Goal: Contribute content

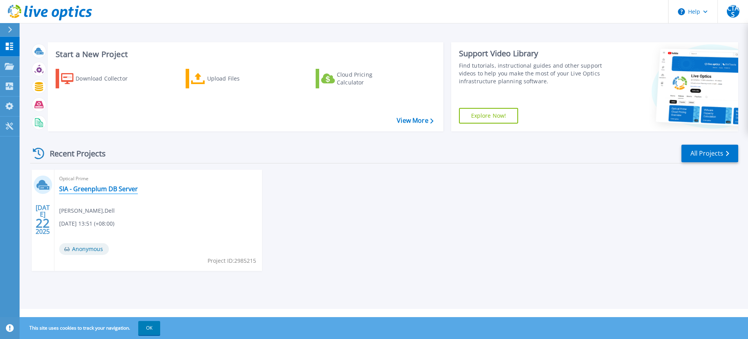
click at [99, 190] on link "SIA - Greenplum DB Server" at bounding box center [98, 189] width 79 height 8
click at [215, 76] on div "Upload Files" at bounding box center [238, 79] width 63 height 16
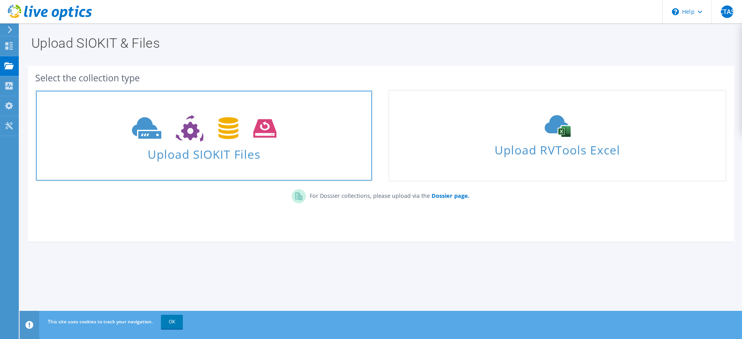
click at [200, 142] on icon at bounding box center [204, 128] width 144 height 27
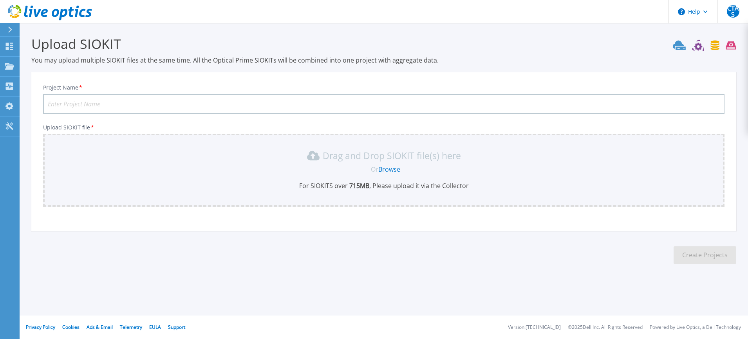
click at [106, 101] on input "Project Name *" at bounding box center [383, 104] width 681 height 20
click at [79, 105] on input "CEM" at bounding box center [383, 104] width 681 height 20
type input "CEM [DATE]-[DATE]"
click at [388, 170] on link "Browse" at bounding box center [389, 169] width 22 height 9
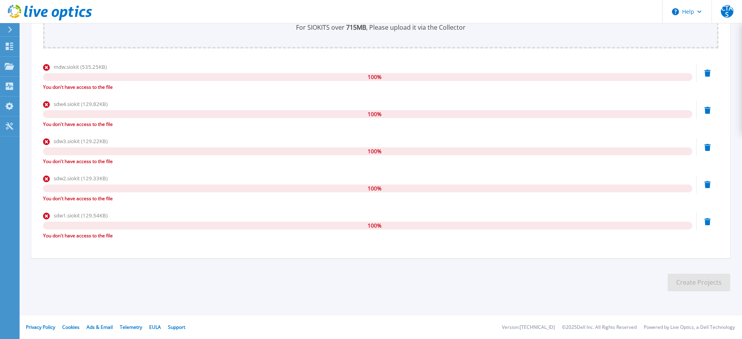
click at [135, 71] on div "mdw.siokit (535.25KB) 100 % You don't have access to the file" at bounding box center [367, 77] width 649 height 28
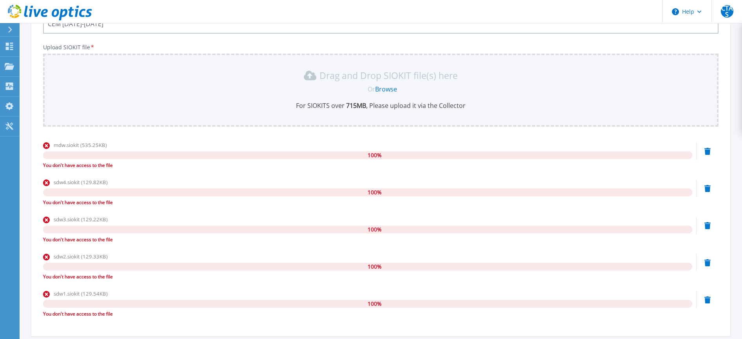
click at [149, 155] on div "100 %" at bounding box center [367, 155] width 649 height 8
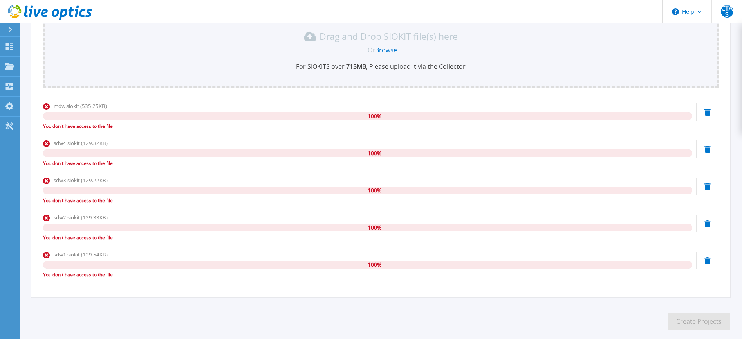
click at [709, 116] on icon at bounding box center [707, 112] width 6 height 7
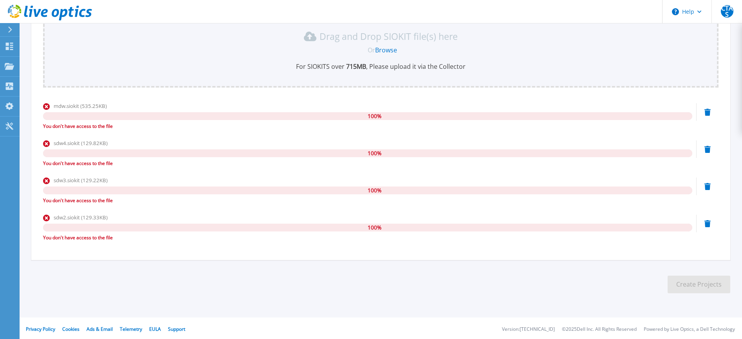
click at [707, 116] on icon at bounding box center [707, 112] width 6 height 7
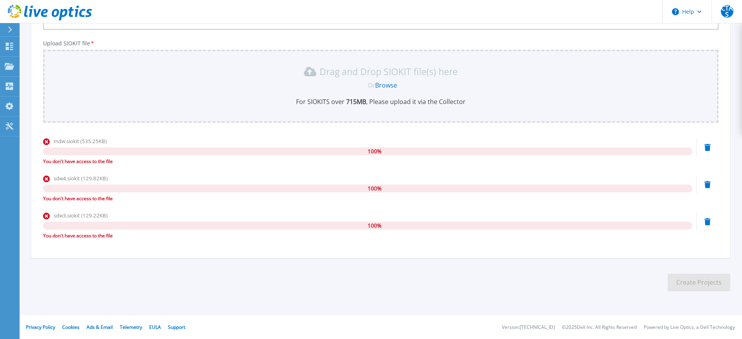
click at [708, 151] on icon at bounding box center [707, 147] width 6 height 7
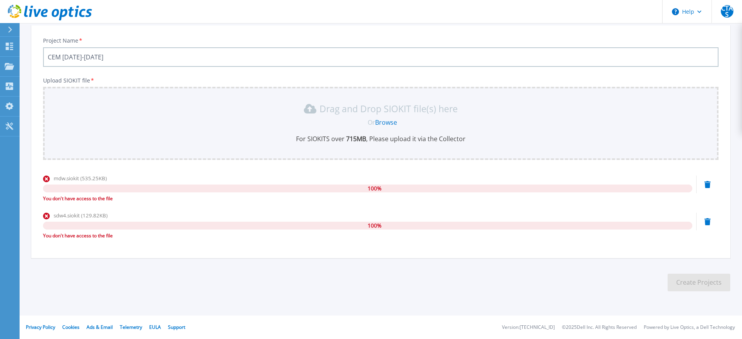
click at [707, 185] on icon at bounding box center [707, 184] width 6 height 7
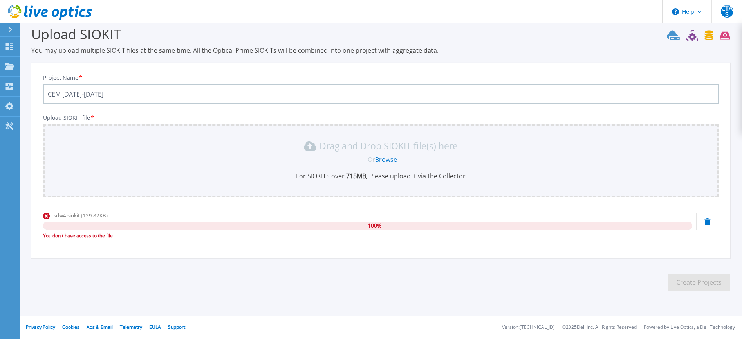
click at [706, 221] on icon at bounding box center [707, 221] width 6 height 7
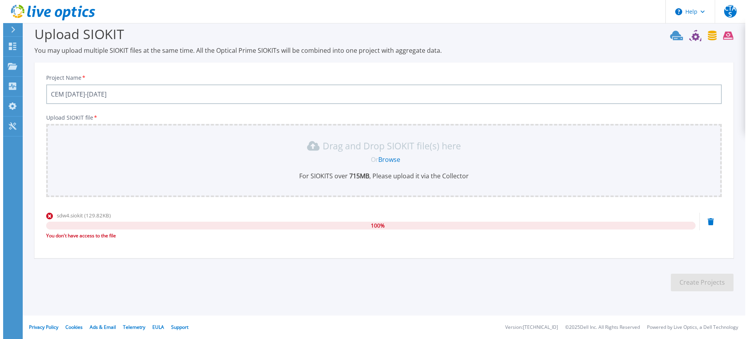
scroll to position [0, 0]
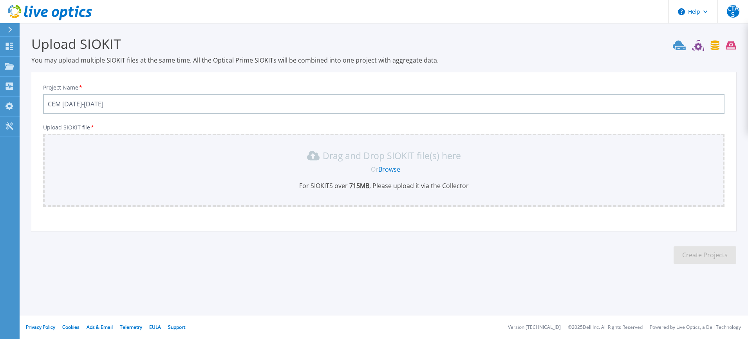
click at [389, 169] on link "Browse" at bounding box center [389, 169] width 22 height 9
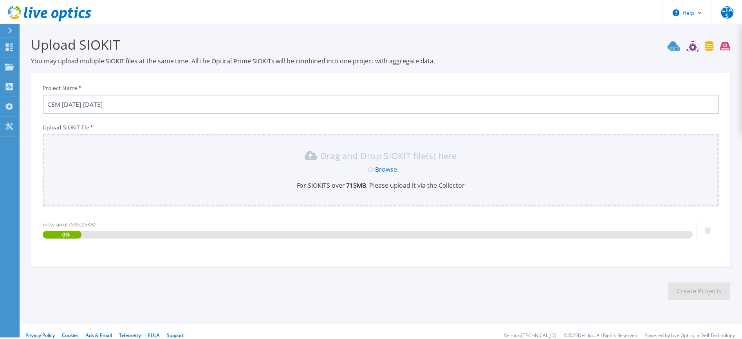
scroll to position [10, 0]
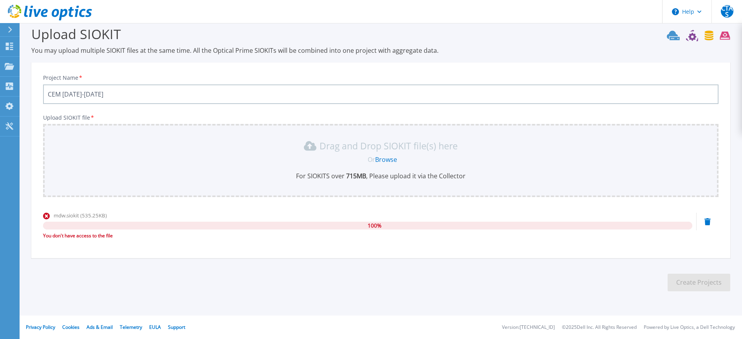
click at [388, 159] on link "Browse" at bounding box center [386, 159] width 22 height 9
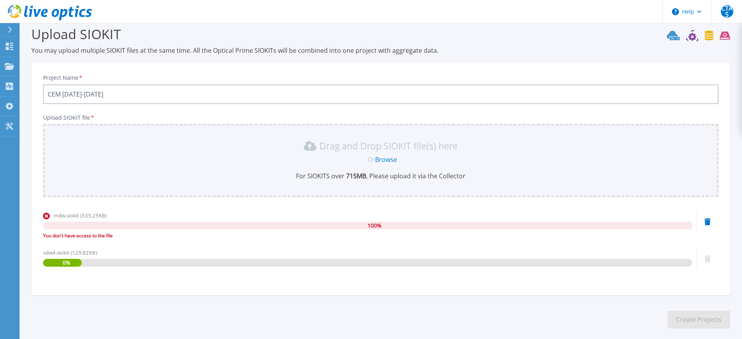
scroll to position [47, 0]
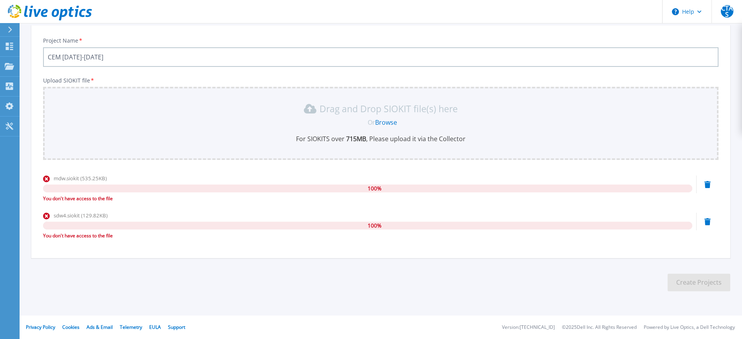
click at [380, 224] on span "100 %" at bounding box center [375, 226] width 14 height 8
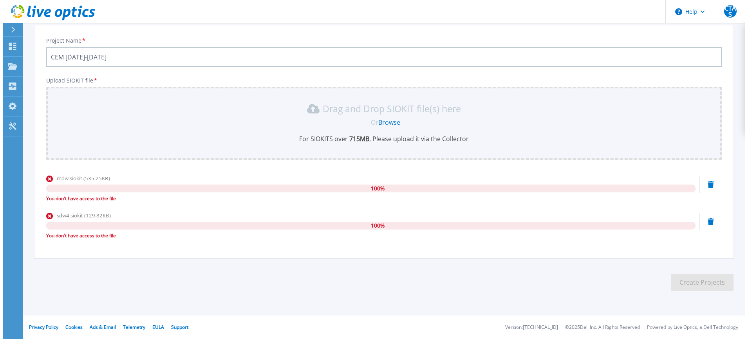
scroll to position [0, 0]
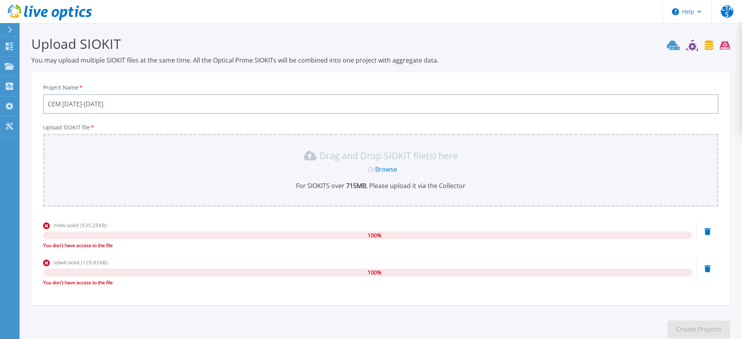
click at [707, 235] on icon at bounding box center [707, 231] width 6 height 7
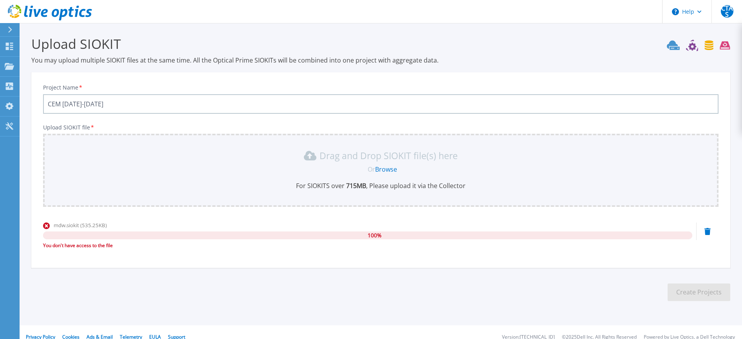
click at [709, 233] on icon at bounding box center [707, 231] width 6 height 7
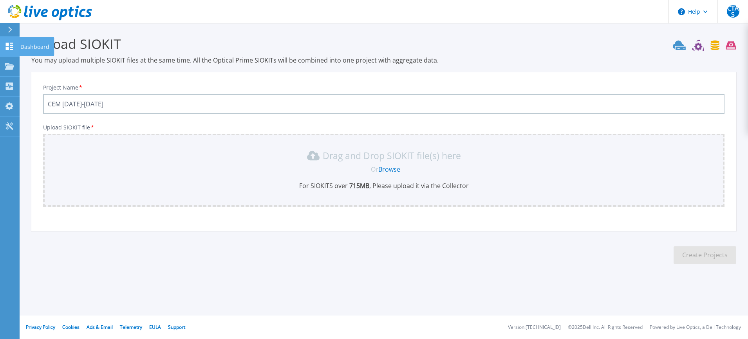
click at [12, 48] on icon at bounding box center [9, 46] width 9 height 7
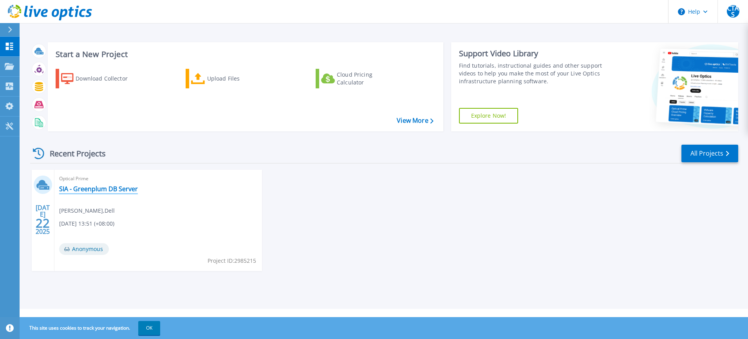
click at [92, 190] on link "SIA - Greenplum DB Server" at bounding box center [98, 189] width 79 height 8
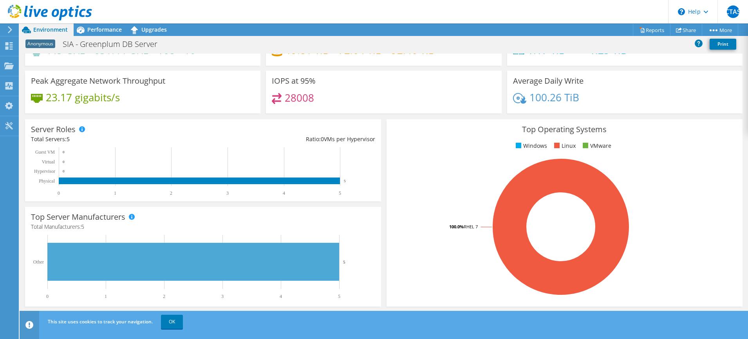
scroll to position [157, 0]
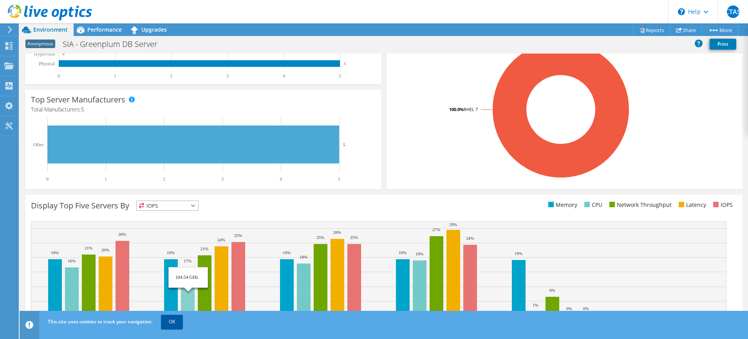
click at [170, 323] on link "OK" at bounding box center [172, 322] width 22 height 14
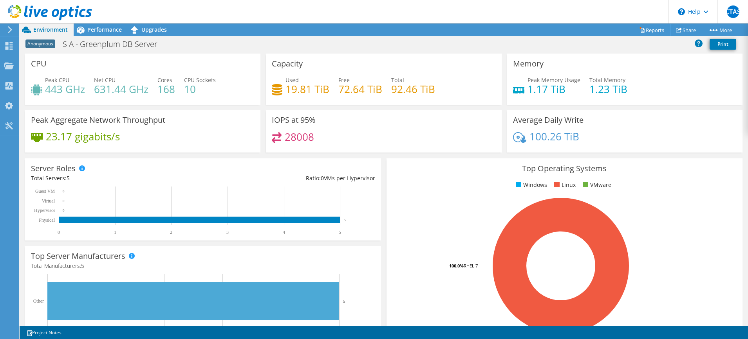
scroll to position [39, 0]
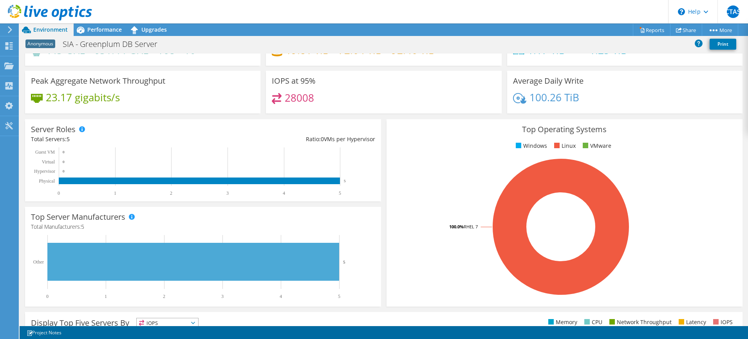
click at [41, 42] on span "Anonymous" at bounding box center [40, 44] width 30 height 9
click at [74, 44] on h1 "SIA - Greenplum DB Server" at bounding box center [114, 44] width 110 height 9
click at [94, 28] on span "Performance" at bounding box center [104, 29] width 34 height 7
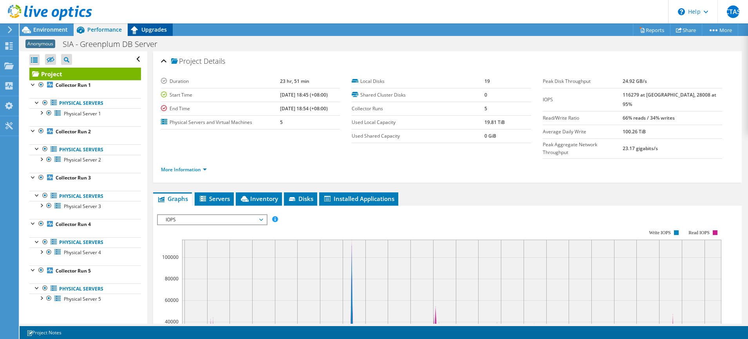
click at [157, 27] on span "Upgrades" at bounding box center [153, 29] width 25 height 7
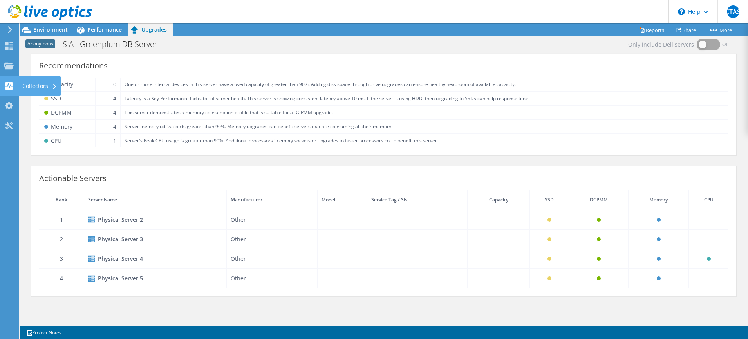
click at [13, 84] on icon at bounding box center [8, 85] width 9 height 7
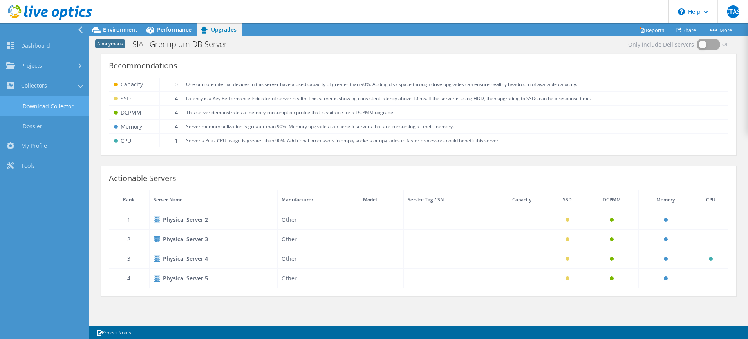
click at [53, 107] on link "Download Collector" at bounding box center [44, 106] width 89 height 20
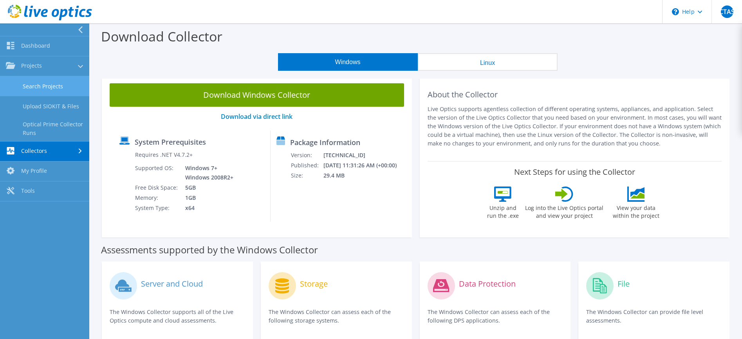
click at [43, 86] on link "Search Projects" at bounding box center [44, 86] width 89 height 20
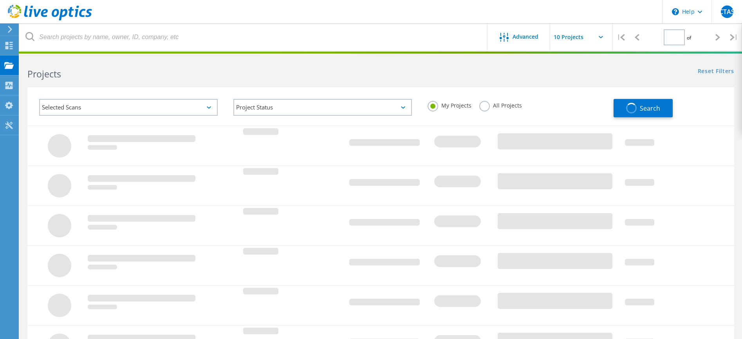
type input "1"
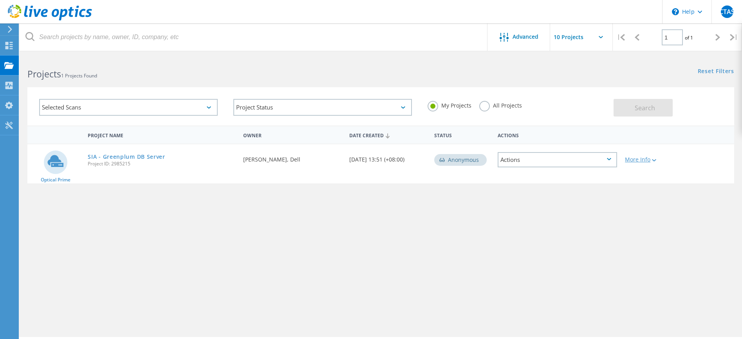
click at [638, 159] on div "More Info" at bounding box center [649, 159] width 49 height 5
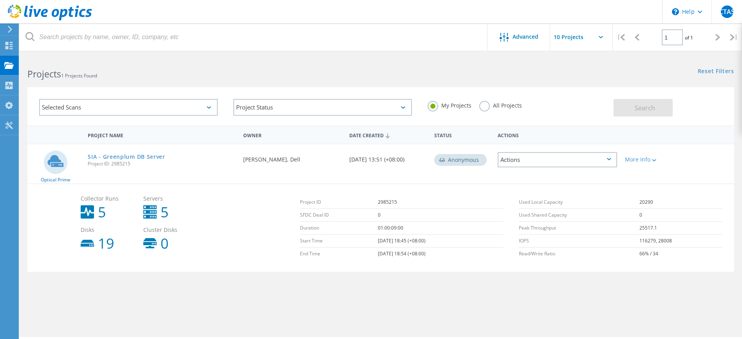
click at [486, 106] on label "All Projects" at bounding box center [500, 104] width 43 height 7
click at [0, 0] on input "All Projects" at bounding box center [0, 0] width 0 height 0
click at [435, 108] on label "My Projects" at bounding box center [449, 104] width 44 height 7
click at [0, 0] on input "My Projects" at bounding box center [0, 0] width 0 height 0
click at [117, 155] on link "SIA - Greenplum DB Server" at bounding box center [127, 156] width 78 height 5
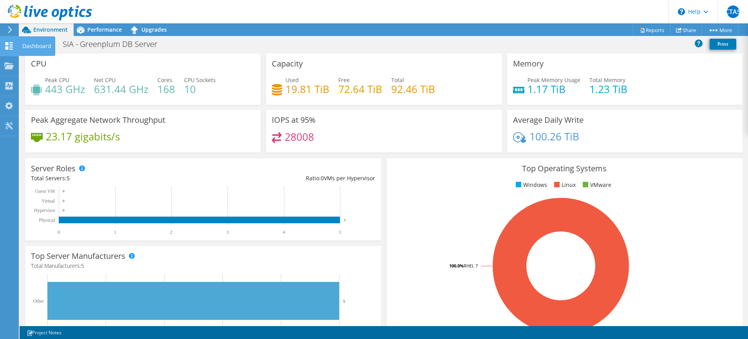
click at [7, 43] on use at bounding box center [8, 45] width 7 height 7
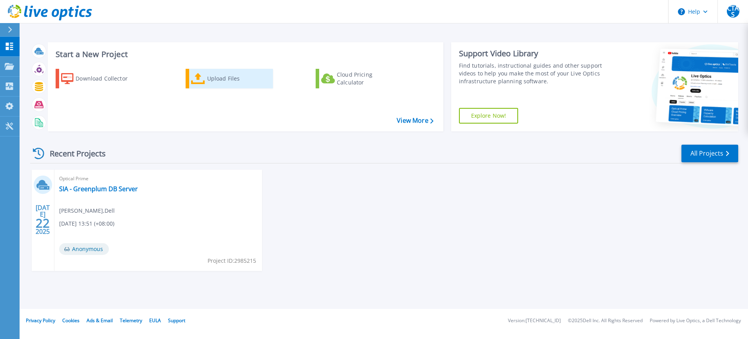
click at [217, 75] on div "Upload Files" at bounding box center [238, 79] width 63 height 16
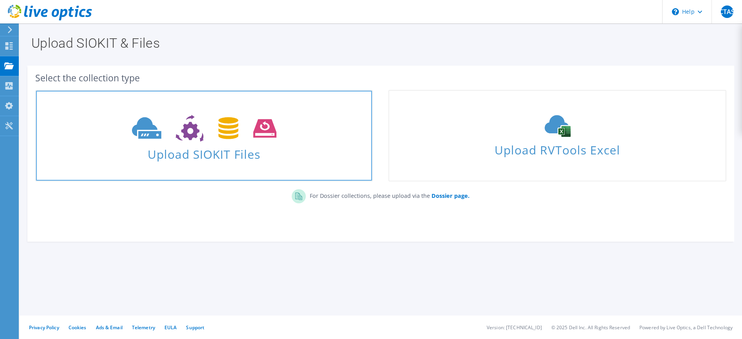
click at [203, 120] on icon at bounding box center [204, 128] width 144 height 27
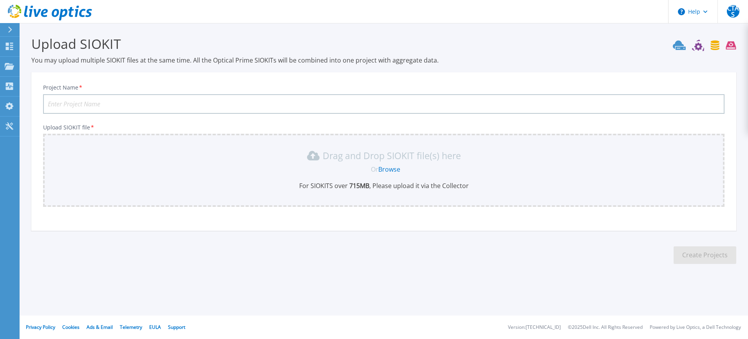
click at [112, 105] on input "Project Name *" at bounding box center [383, 104] width 681 height 20
type input "New"
click at [391, 171] on link "Browse" at bounding box center [389, 169] width 22 height 9
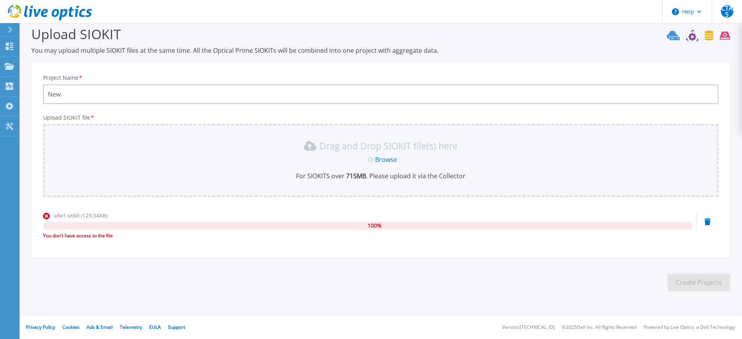
drag, startPoint x: 119, startPoint y: 236, endPoint x: 41, endPoint y: 233, distance: 77.9
click at [41, 233] on div "Project Name * New Upload SIOKIT file * Drag and Drop SIOKIT file(s) here Or Br…" at bounding box center [380, 163] width 699 height 191
click at [169, 247] on div "Project Name * New Upload SIOKIT file * Drag and Drop SIOKIT file(s) here Or Br…" at bounding box center [380, 163] width 699 height 191
click at [707, 221] on icon at bounding box center [707, 221] width 6 height 7
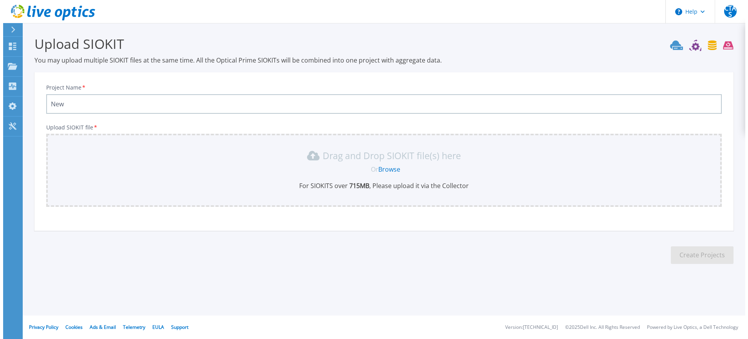
scroll to position [0, 0]
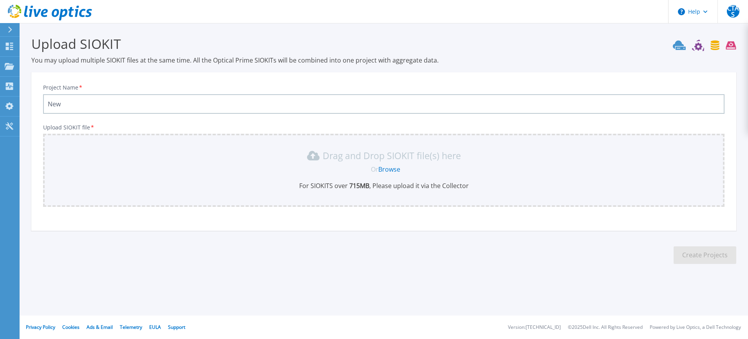
click at [167, 103] on input "New" at bounding box center [383, 104] width 681 height 20
click at [393, 168] on link "Browse" at bounding box center [389, 169] width 22 height 9
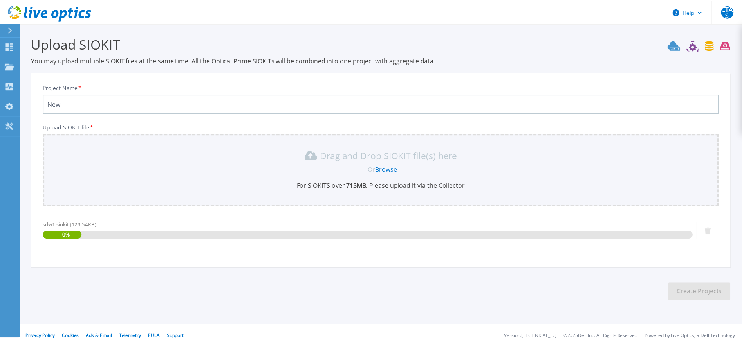
scroll to position [10, 0]
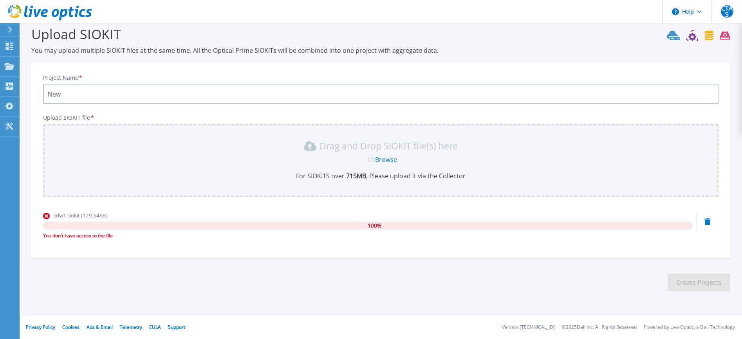
click at [709, 220] on icon at bounding box center [707, 221] width 6 height 7
click at [730, 8] on span "CTAS" at bounding box center [727, 11] width 13 height 13
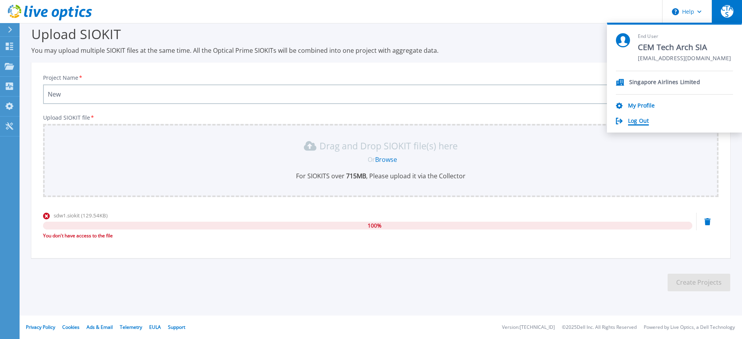
click at [636, 120] on link "Log Out" at bounding box center [638, 121] width 21 height 7
